Goal: Transaction & Acquisition: Purchase product/service

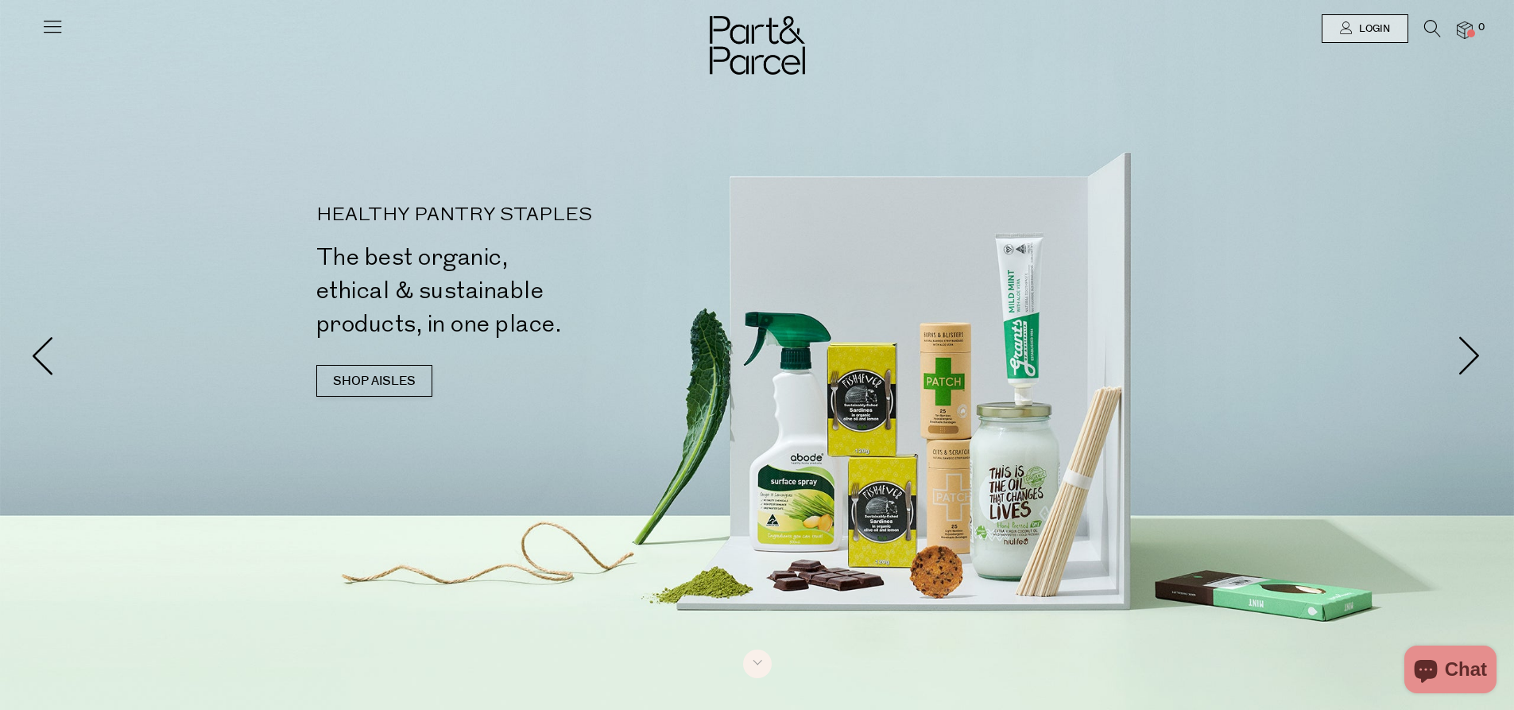
click at [48, 32] on icon at bounding box center [52, 26] width 22 height 22
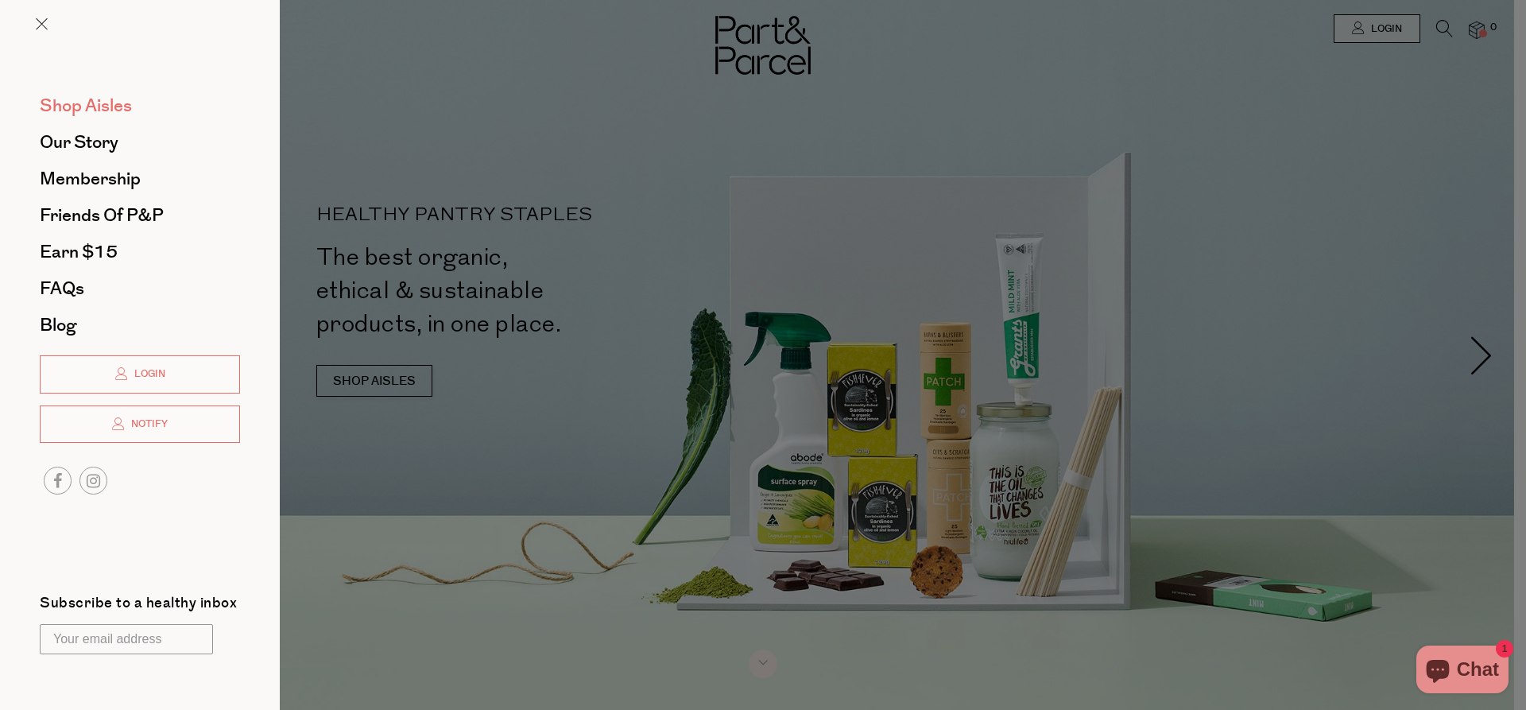
click at [101, 107] on span "Shop Aisles" at bounding box center [86, 105] width 92 height 25
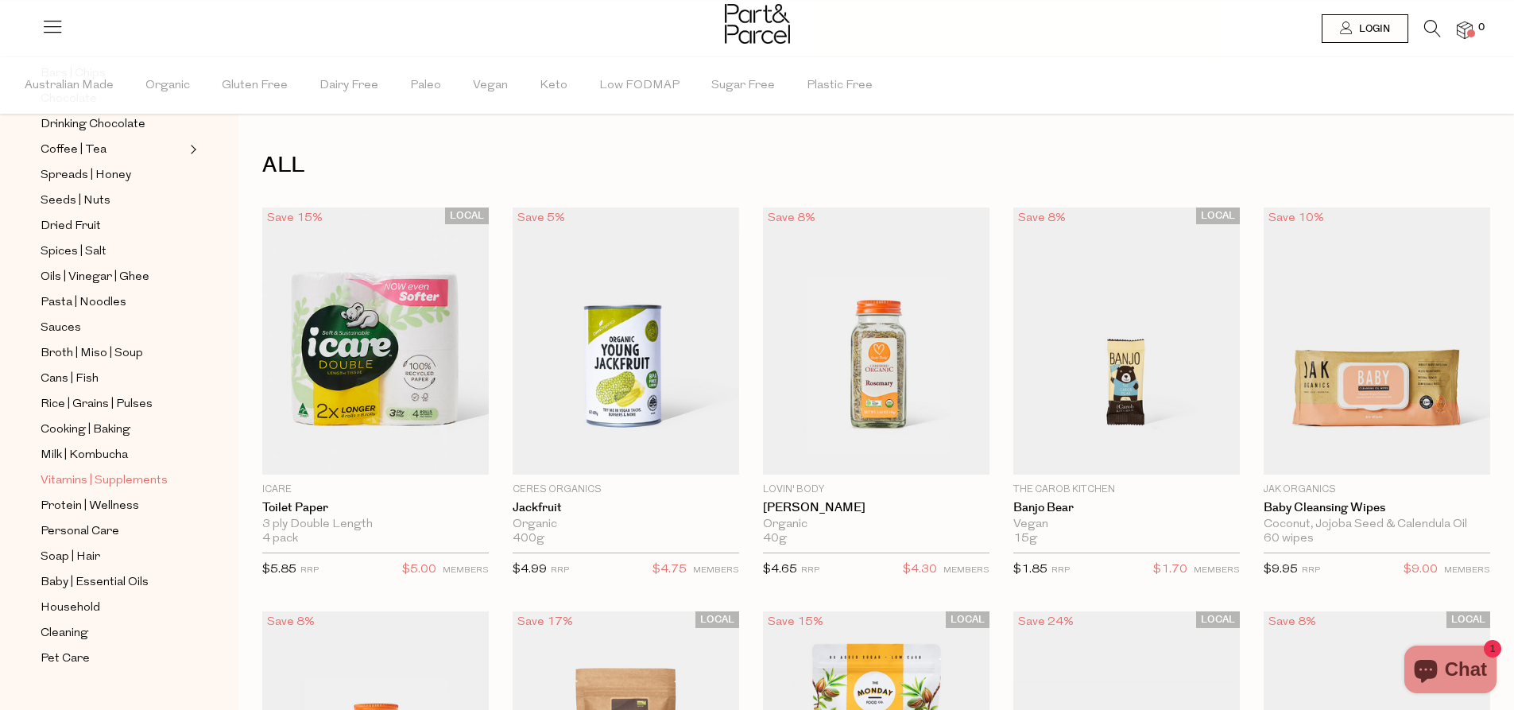
scroll to position [347, 0]
click at [76, 469] on span "Vitamins | Supplements" at bounding box center [104, 478] width 127 height 19
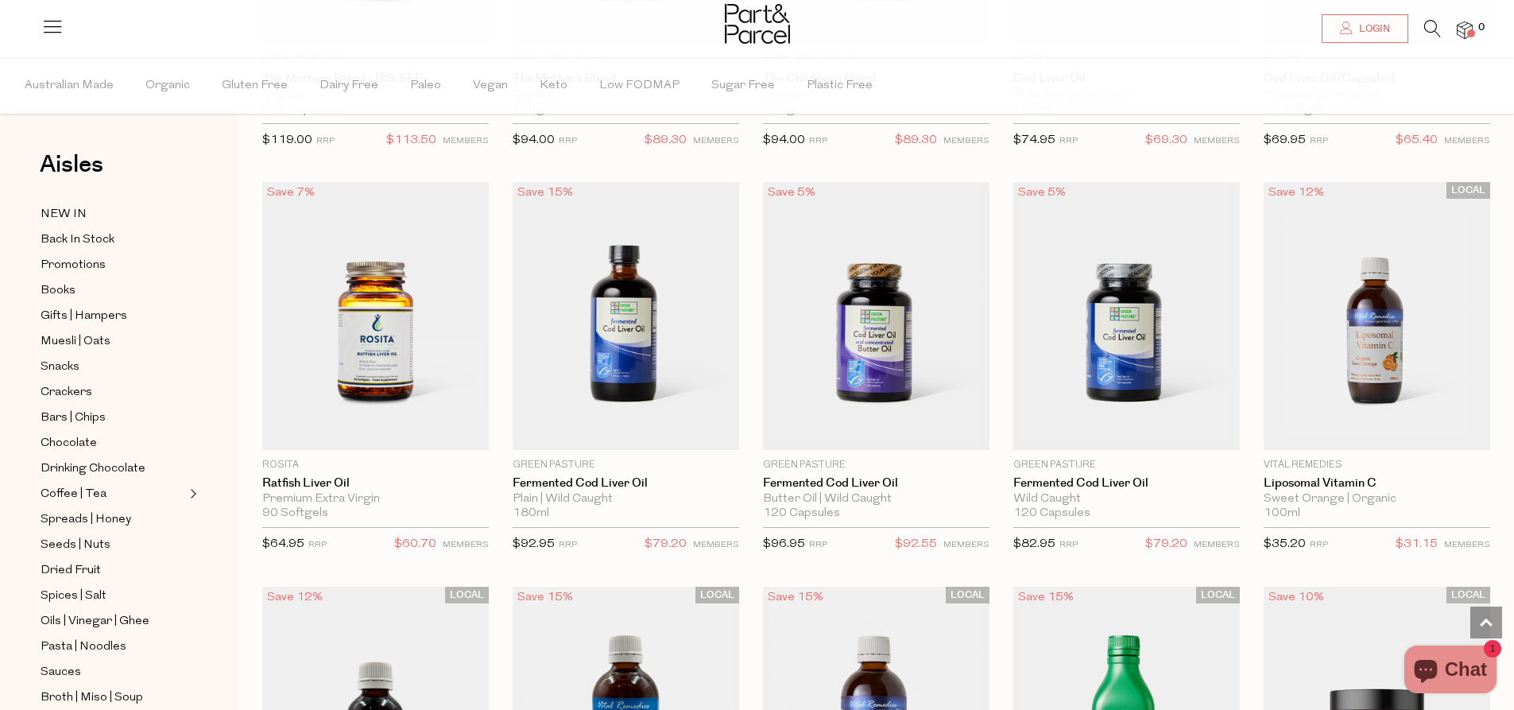
scroll to position [3259, 0]
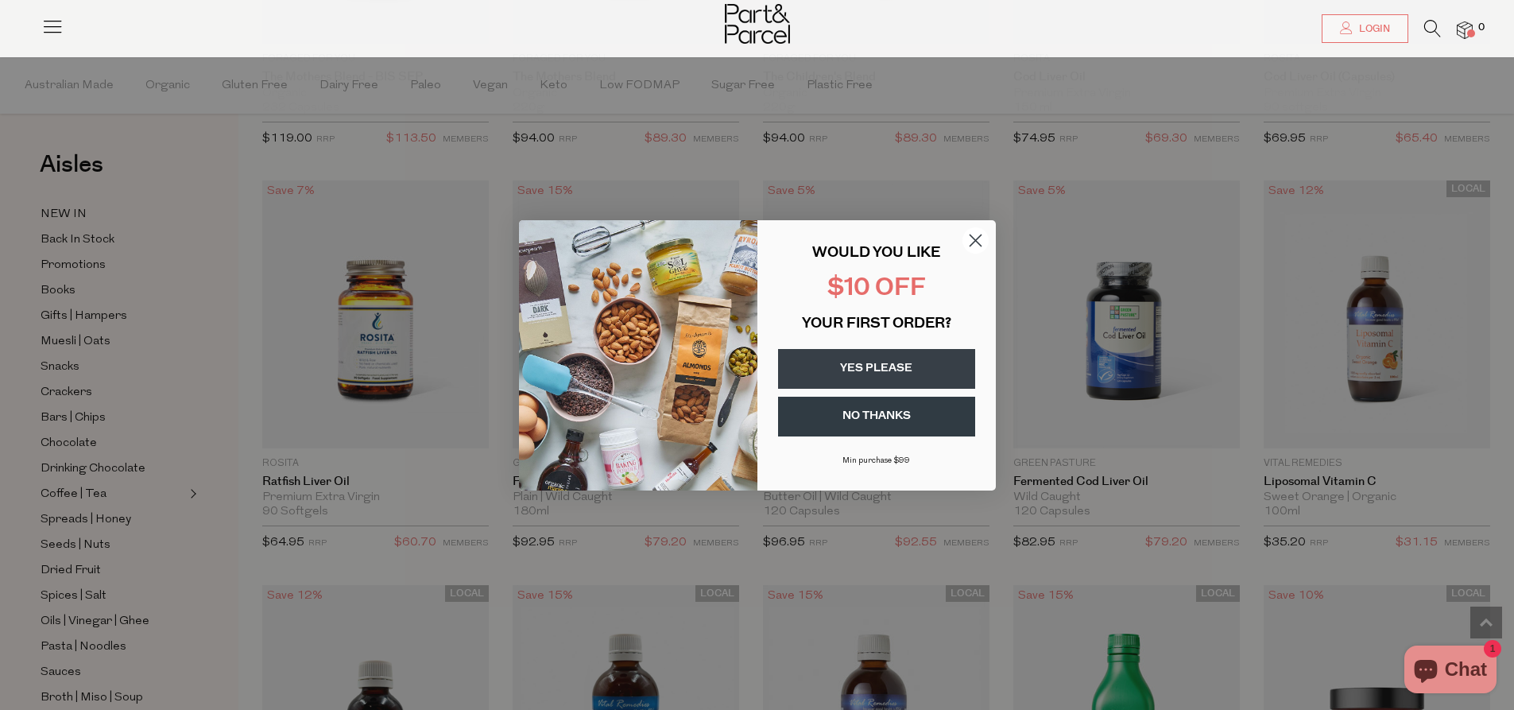
click at [979, 234] on circle "Close dialog" at bounding box center [975, 240] width 26 height 26
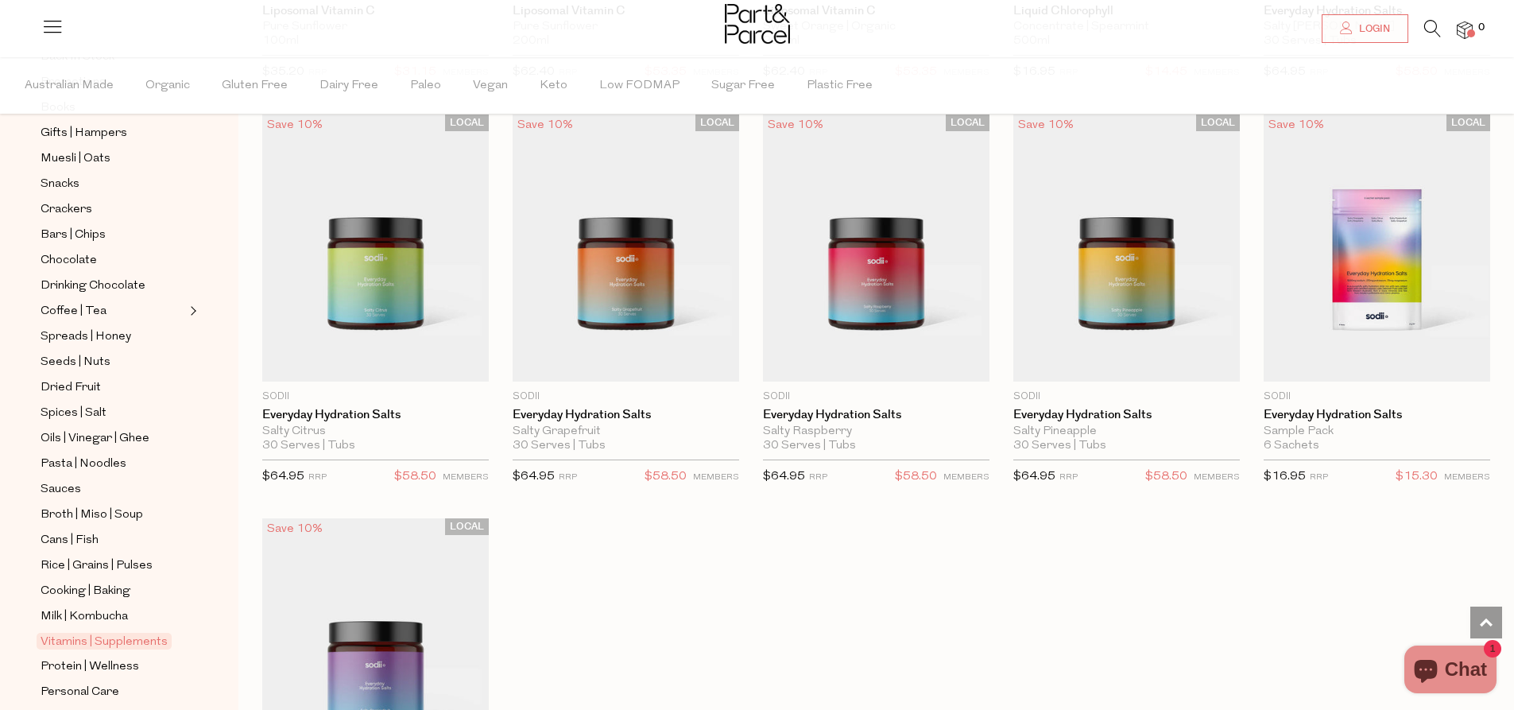
scroll to position [347, 0]
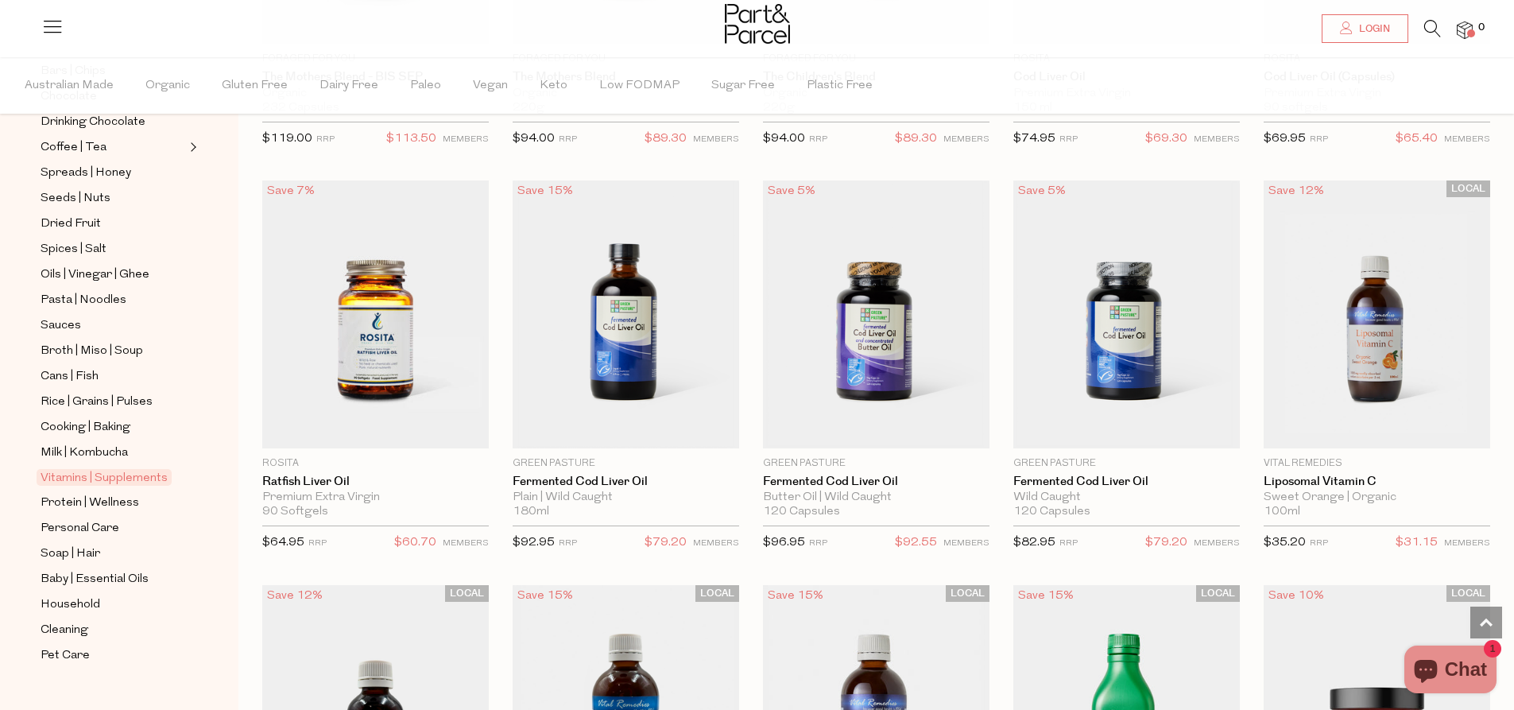
click at [1431, 24] on icon at bounding box center [1432, 28] width 17 height 17
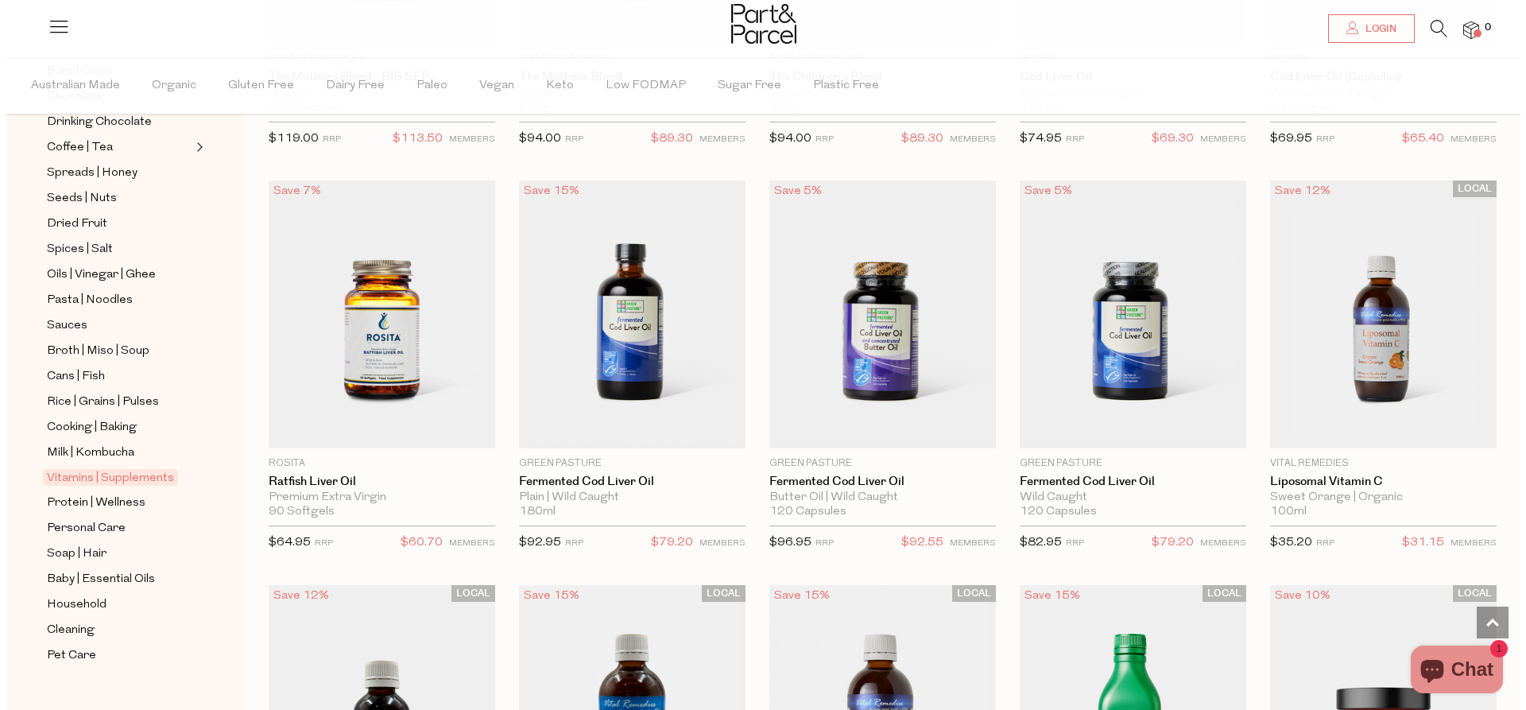
scroll to position [3279, 0]
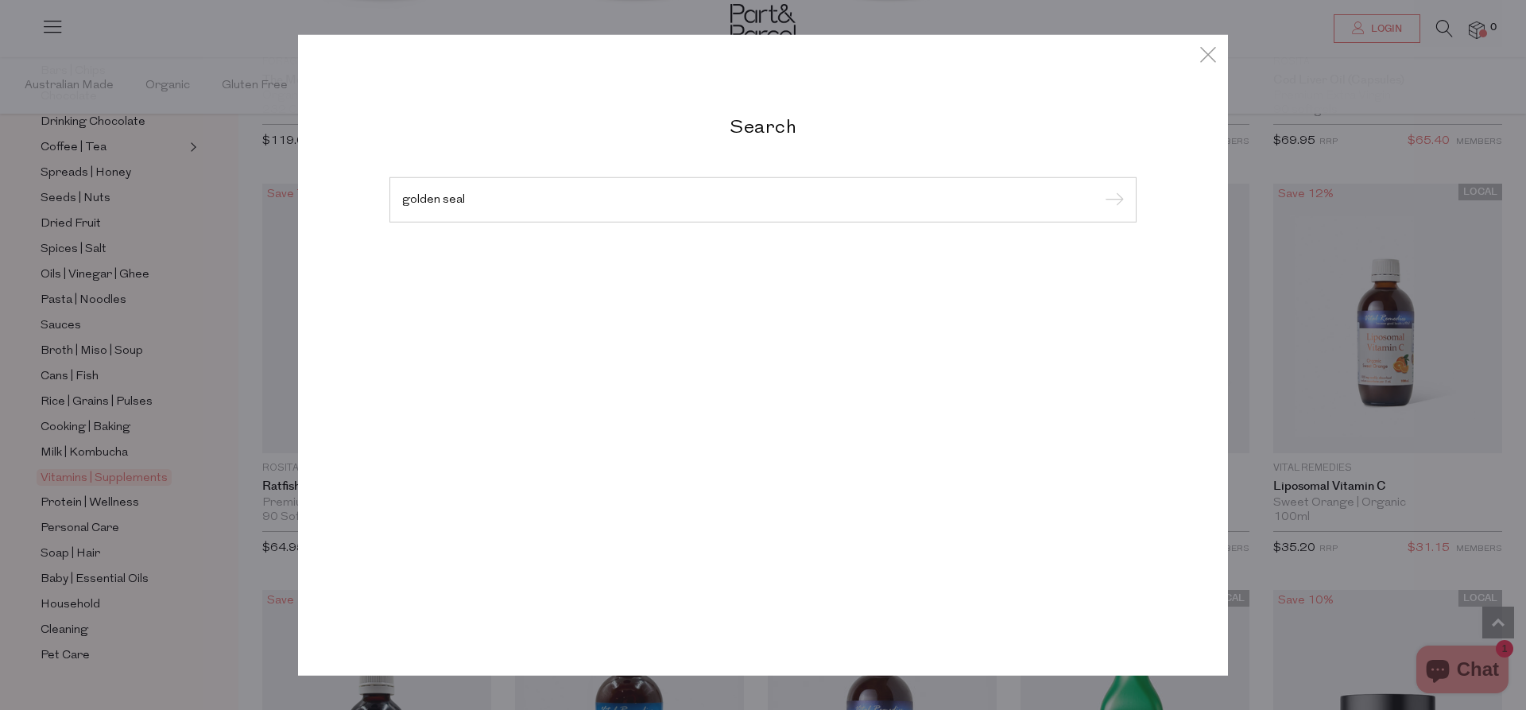
type input "golden seal"
click at [1100, 188] on input "submit" at bounding box center [1112, 200] width 24 height 24
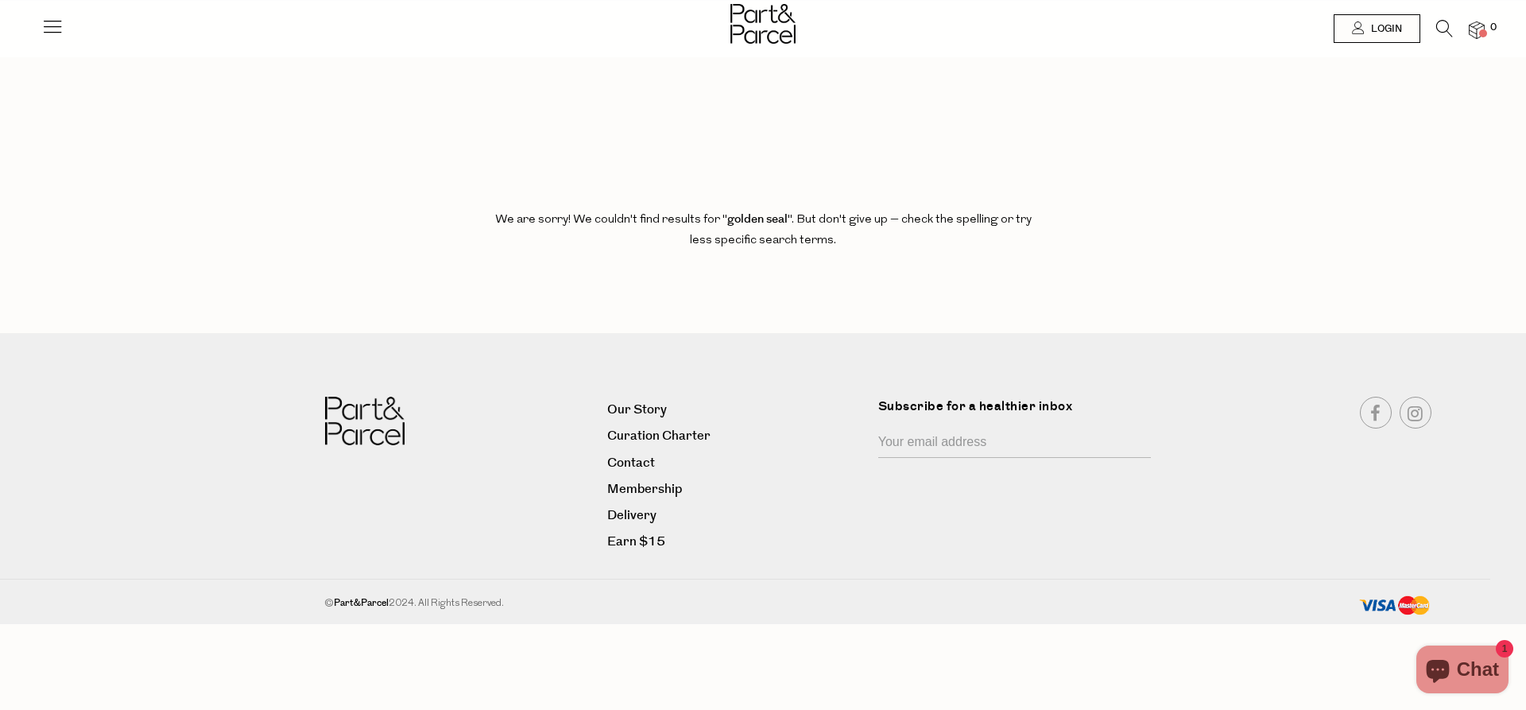
click at [42, 28] on icon at bounding box center [52, 26] width 22 height 22
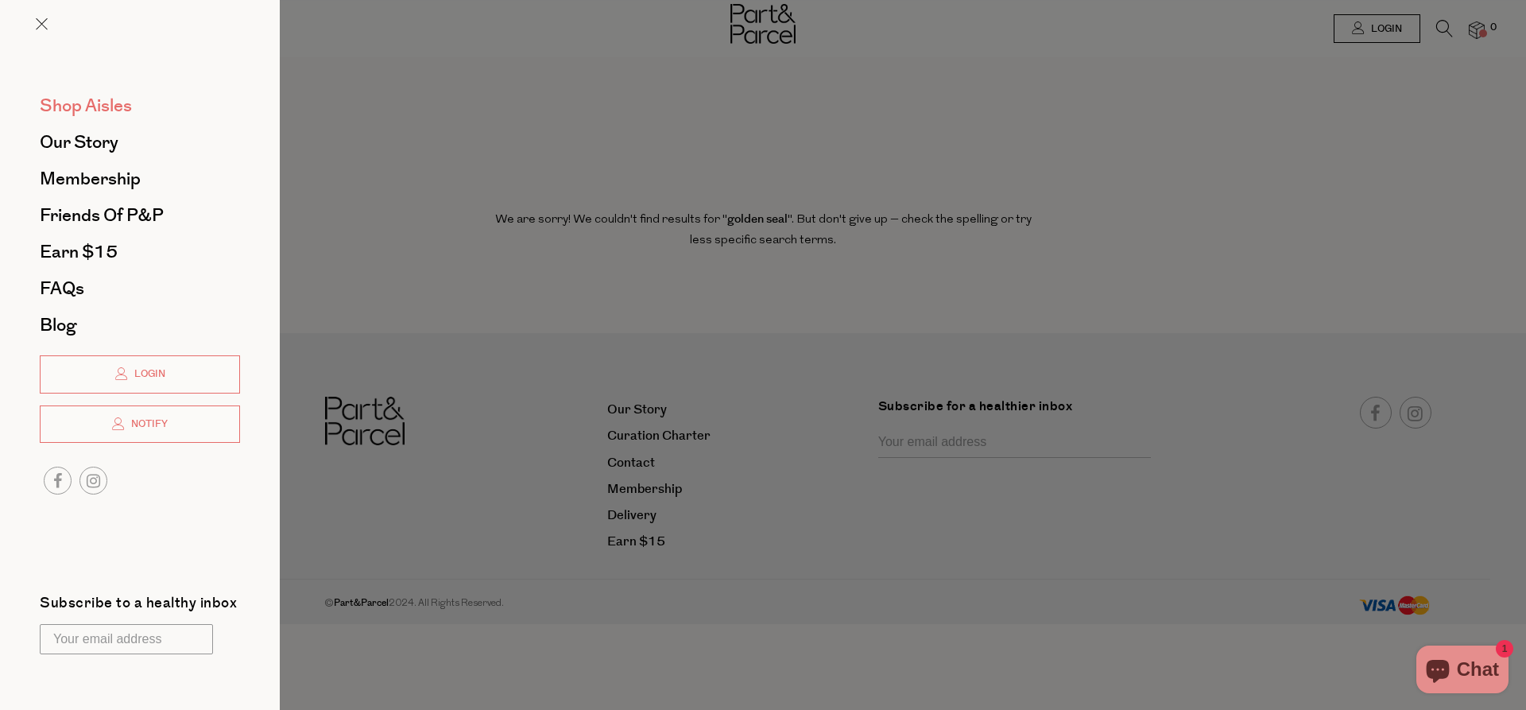
click at [114, 110] on span "Shop Aisles" at bounding box center [86, 105] width 92 height 25
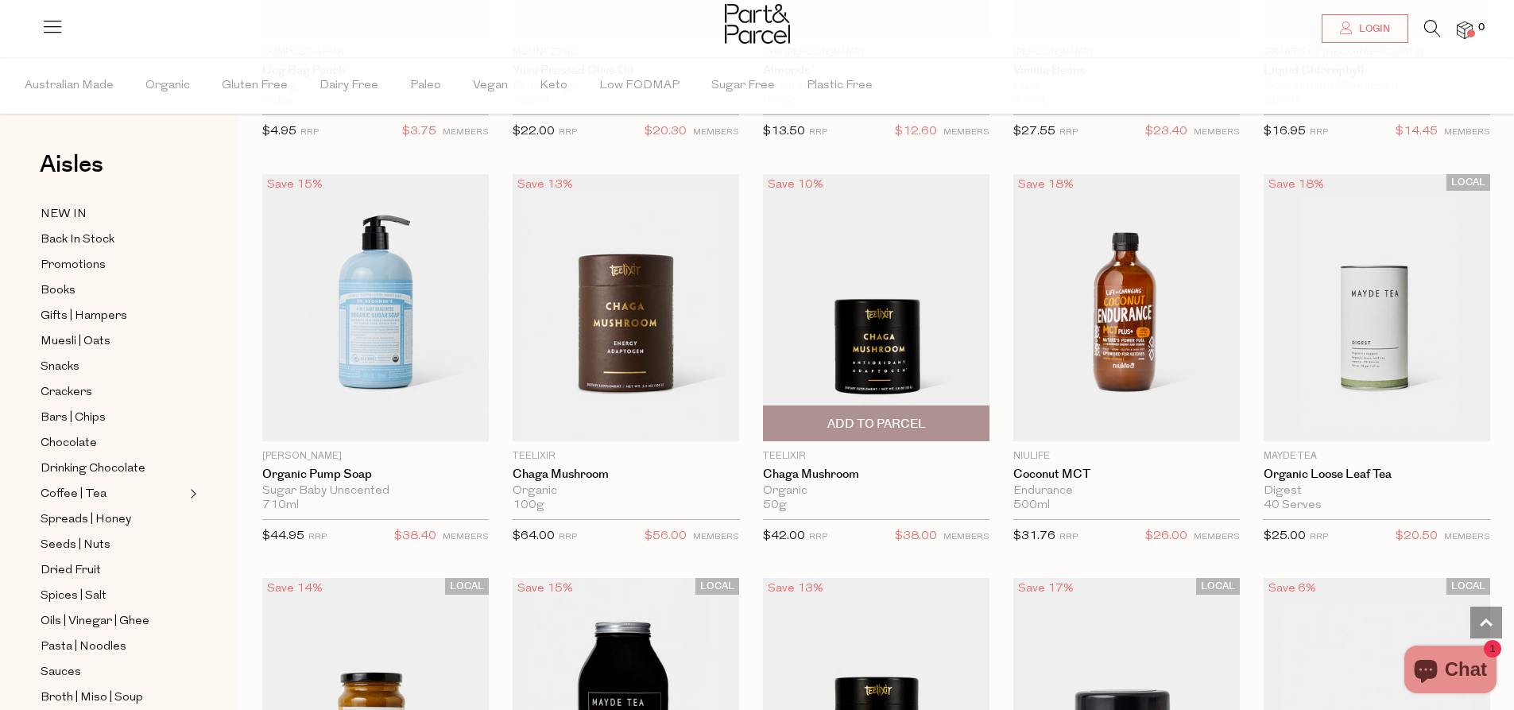
scroll to position [3338, 0]
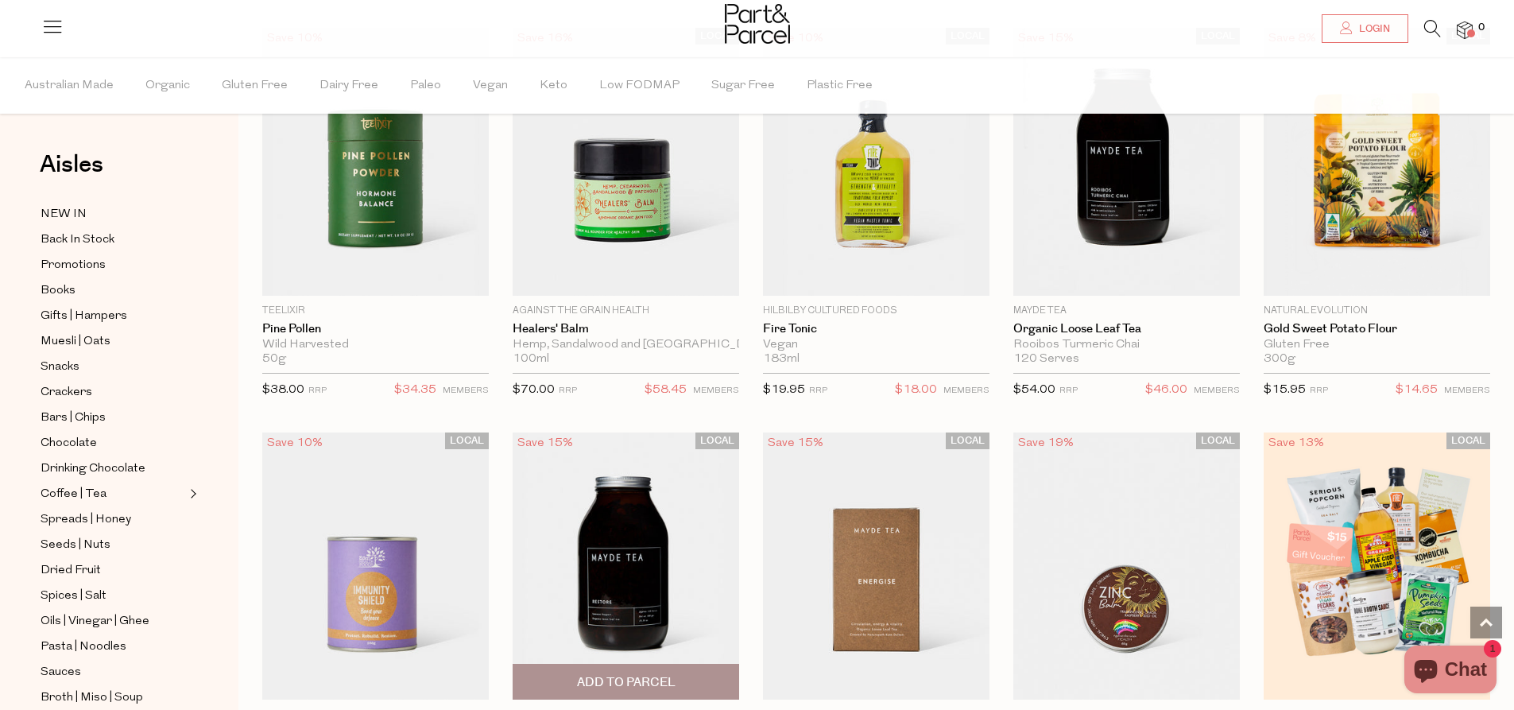
scroll to position [4213, 0]
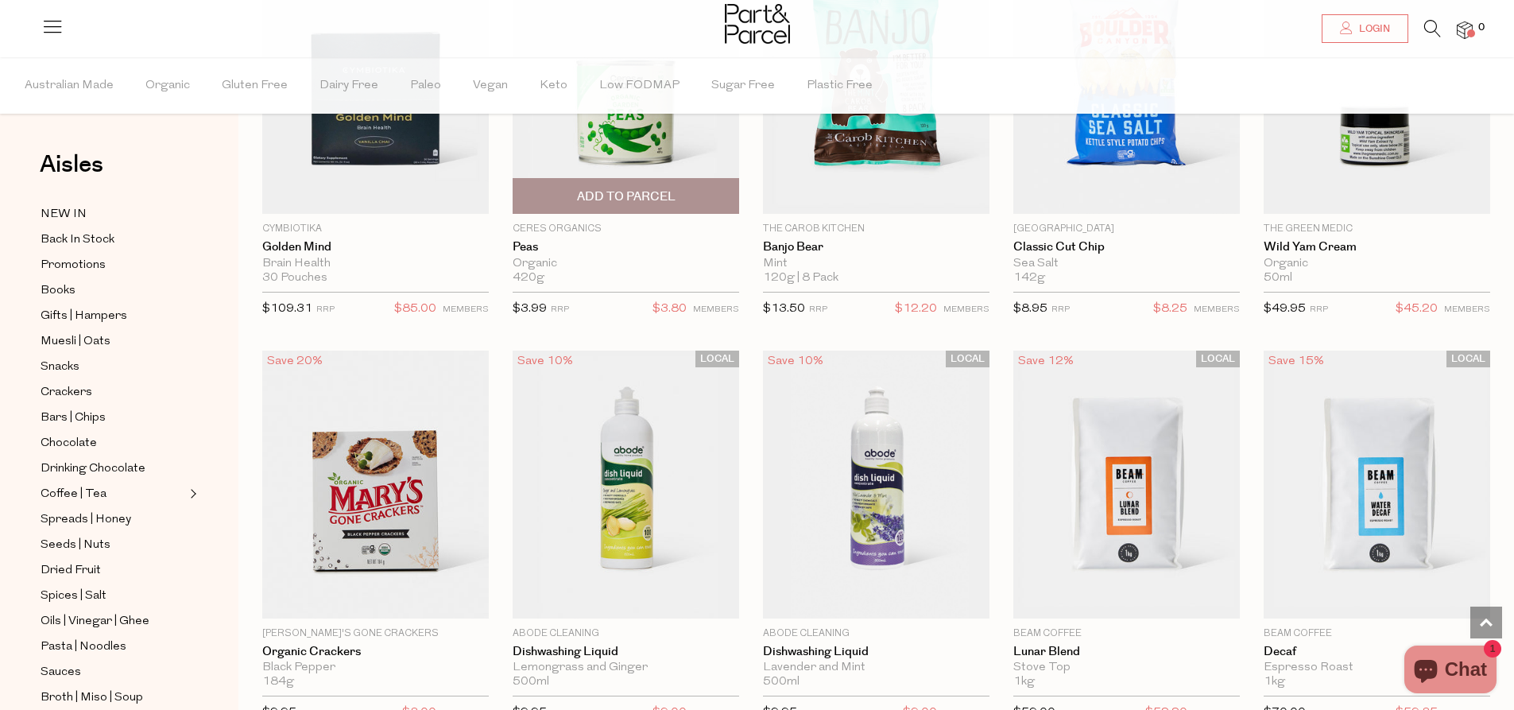
scroll to position [10651, 0]
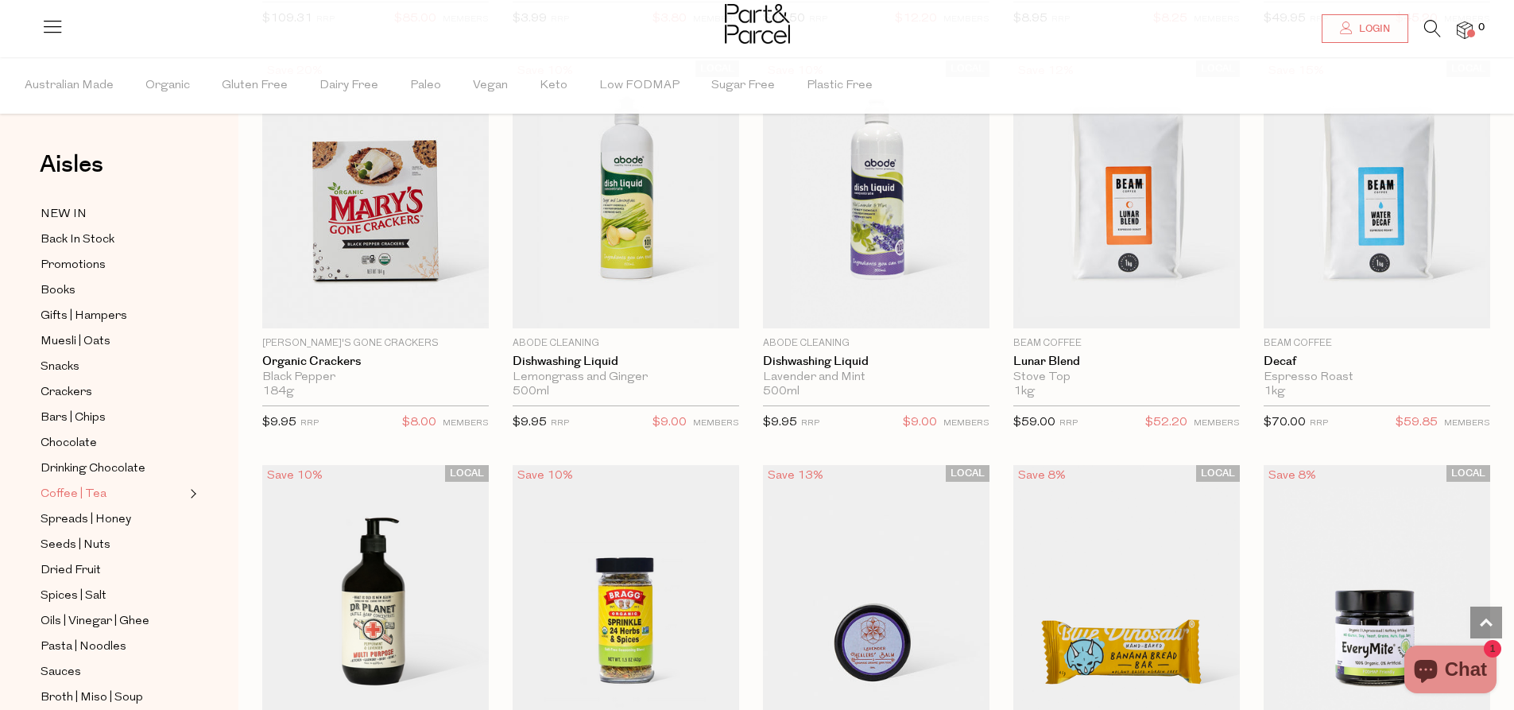
click at [107, 484] on link "Coffee | Tea" at bounding box center [113, 494] width 145 height 20
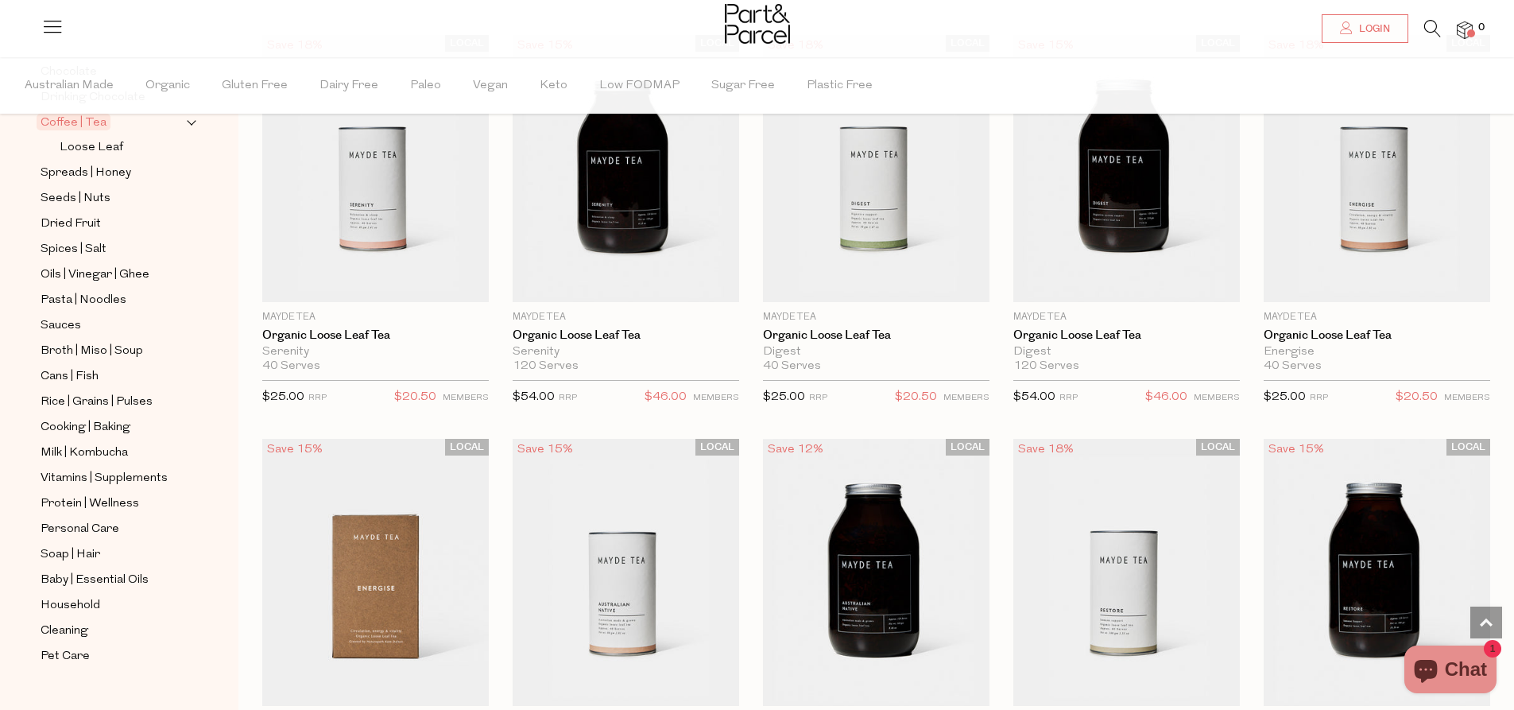
scroll to position [3259, 0]
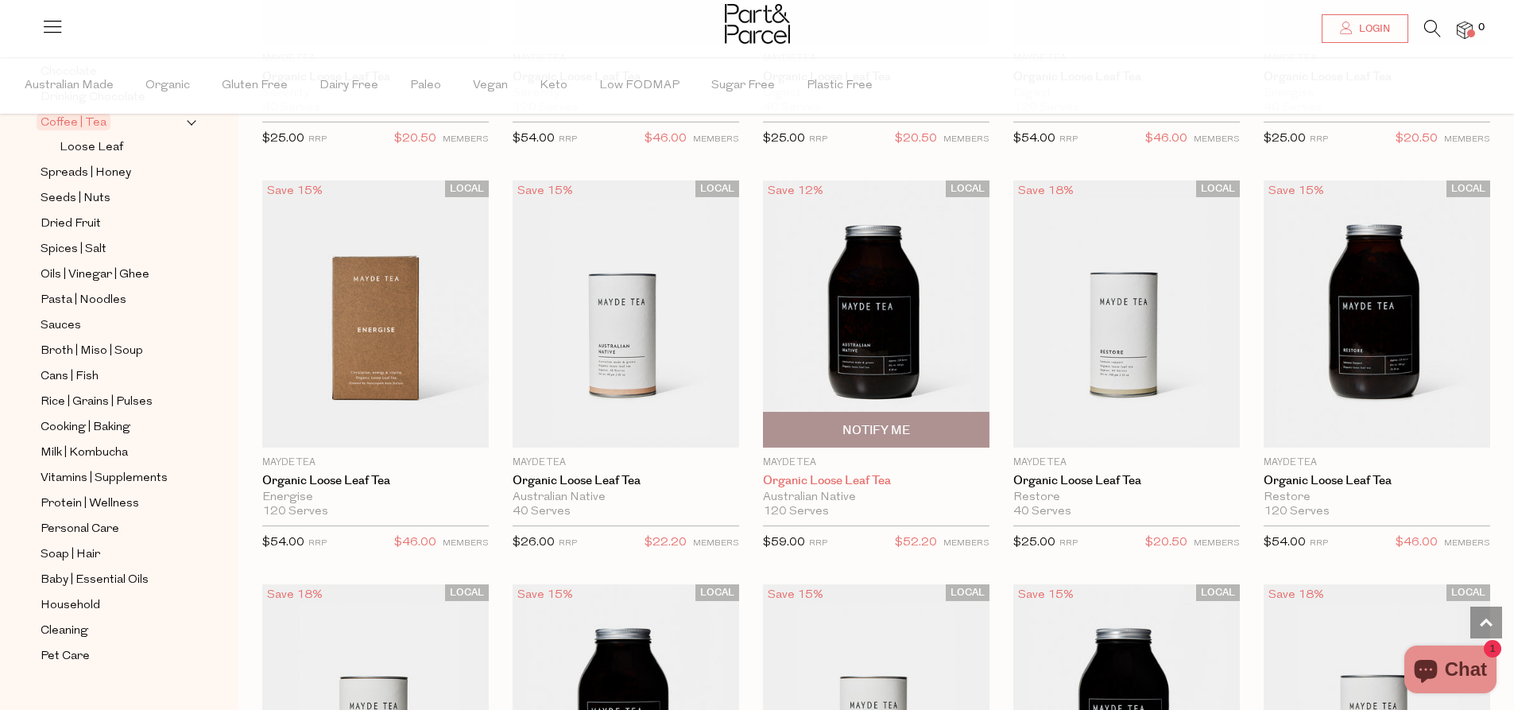
click at [857, 474] on link "Organic Loose Leaf Tea" at bounding box center [876, 481] width 227 height 14
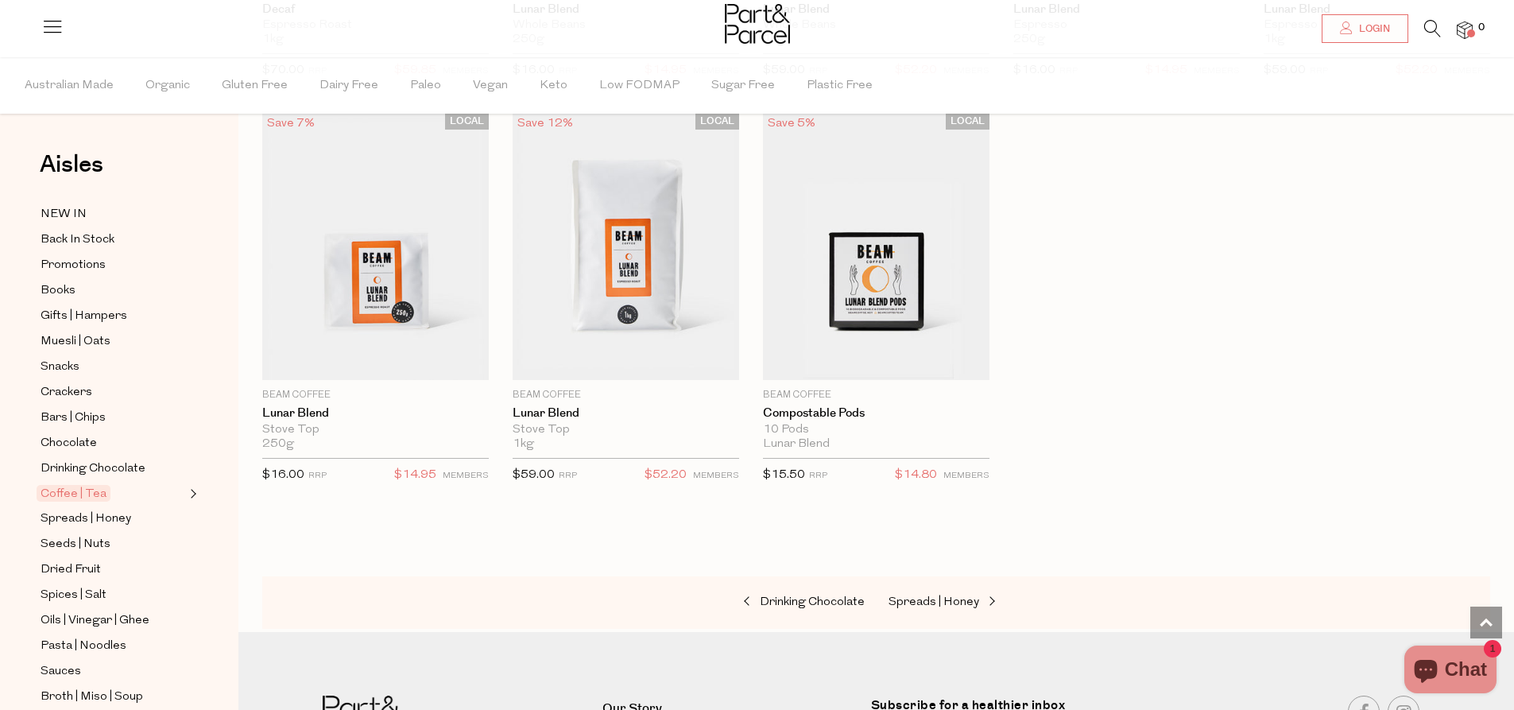
scroll to position [7054, 0]
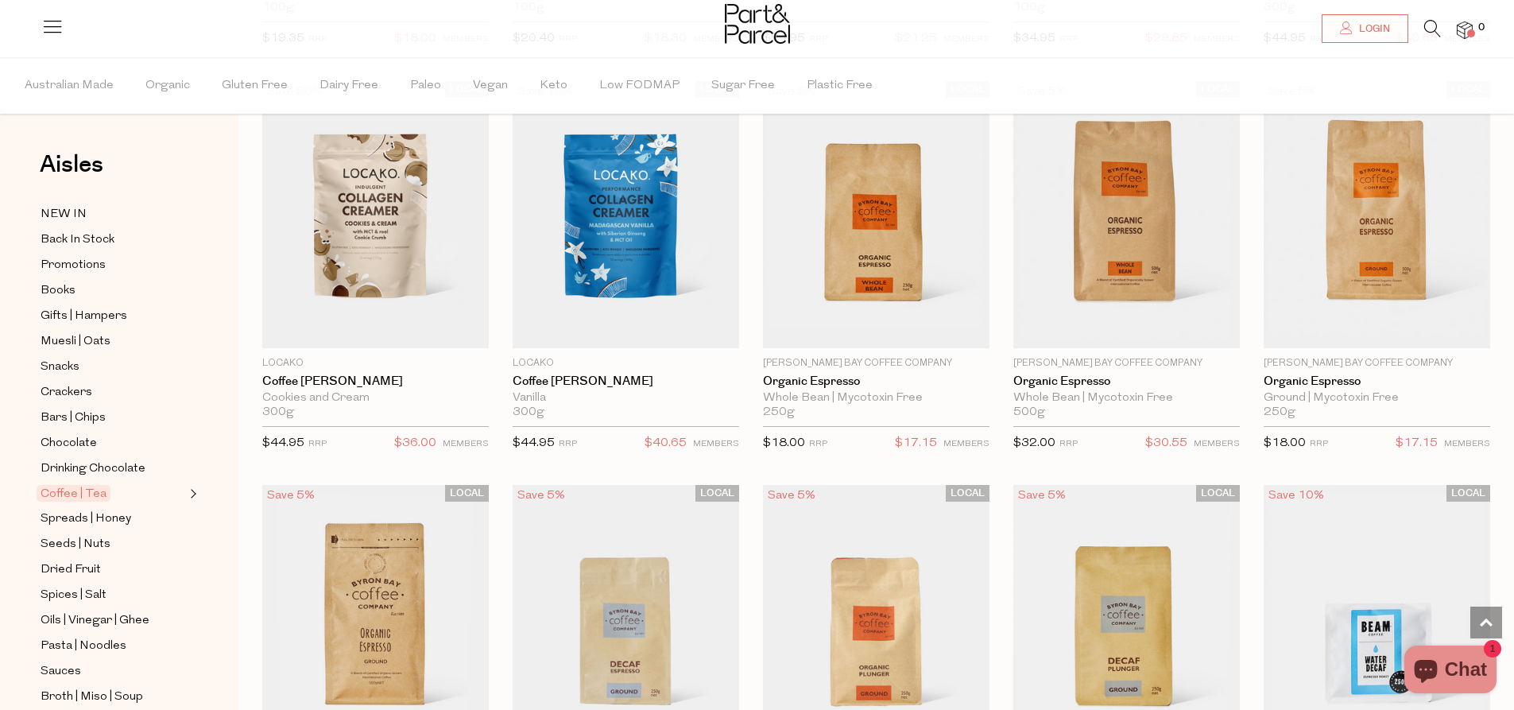
click at [1425, 25] on icon at bounding box center [1432, 28] width 17 height 17
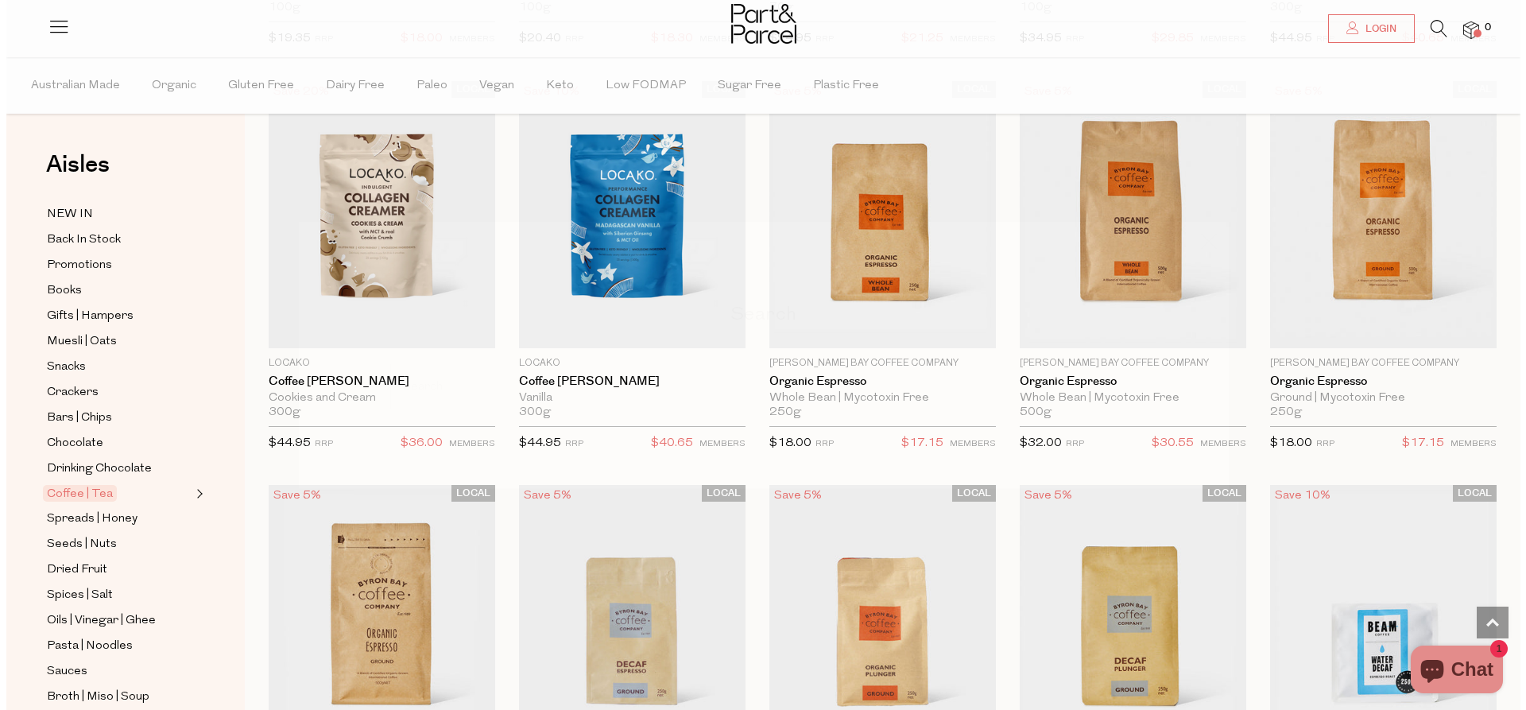
scroll to position [5822, 0]
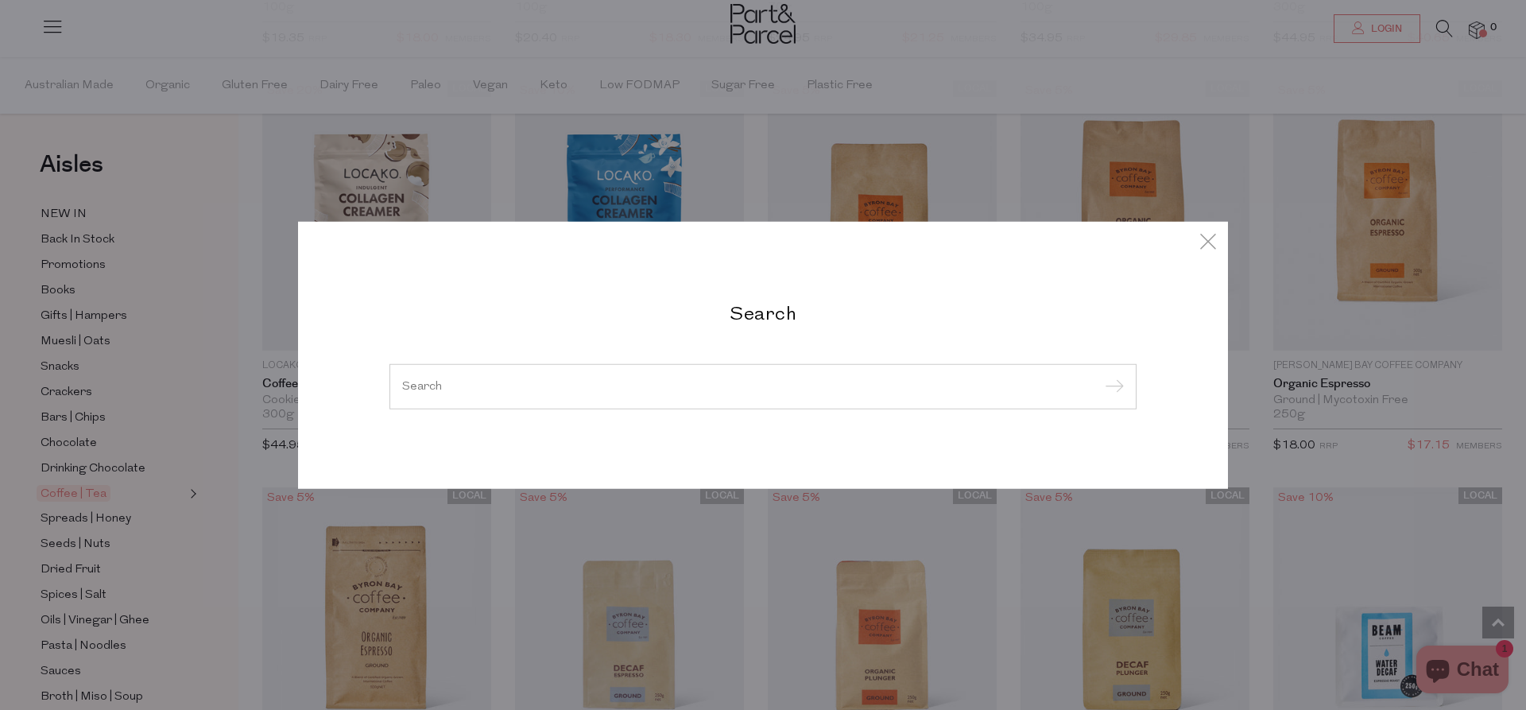
click at [668, 407] on div at bounding box center [762, 386] width 747 height 46
click at [687, 392] on input "search" at bounding box center [763, 386] width 722 height 12
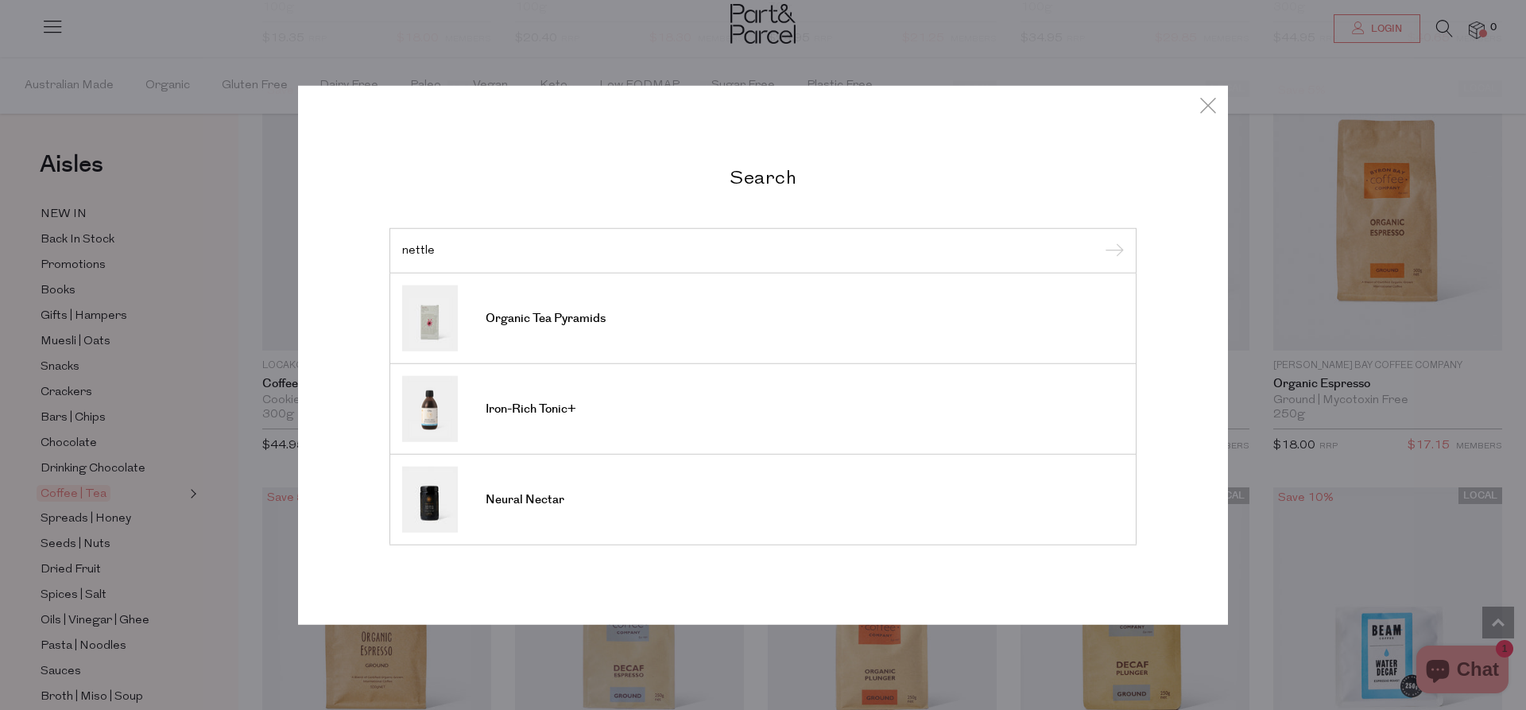
type input "nettle"
click at [1100, 239] on input "submit" at bounding box center [1112, 251] width 24 height 24
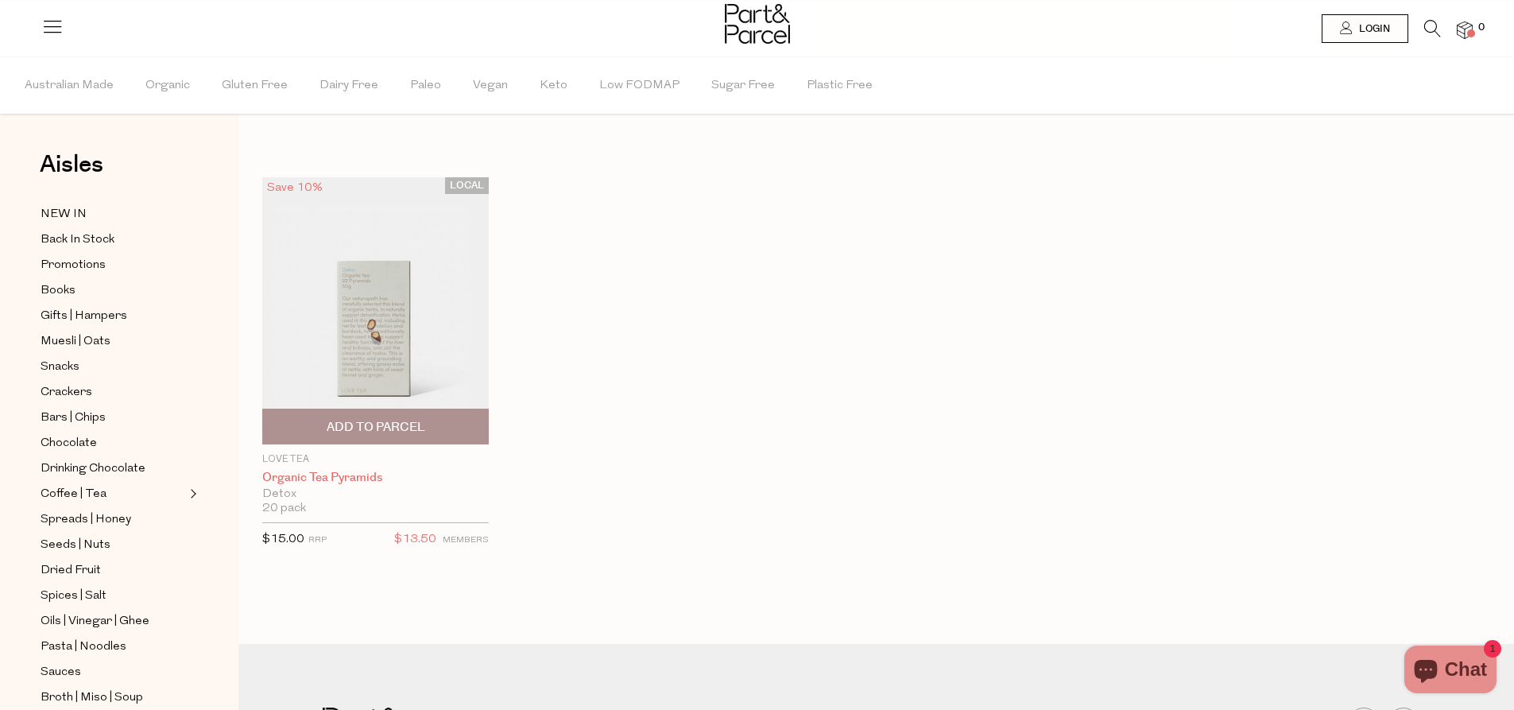
click at [294, 482] on link "Organic Tea Pyramids" at bounding box center [375, 478] width 227 height 14
